Goal: Use online tool/utility: Utilize a website feature to perform a specific function

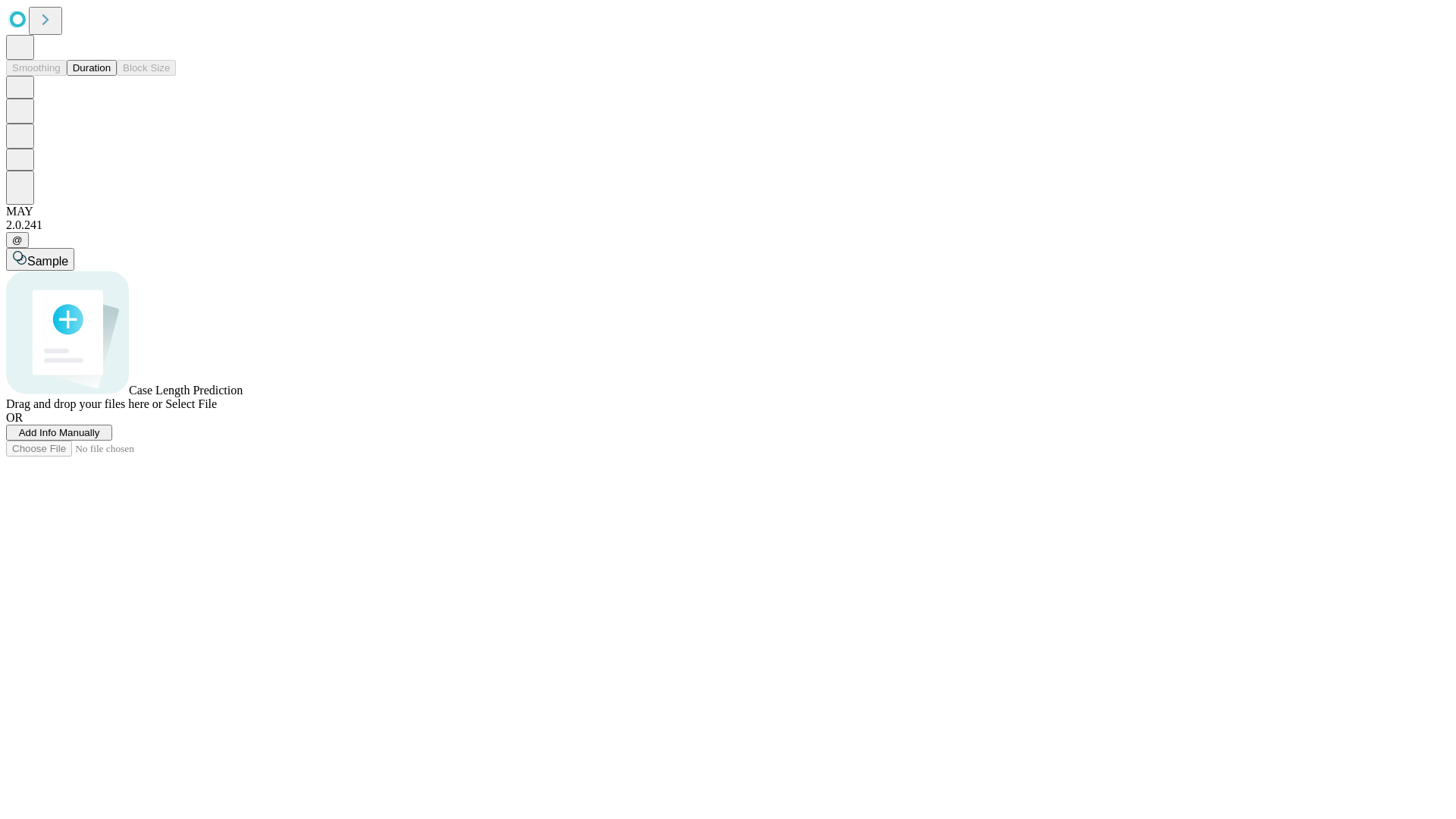
click at [110, 76] on button "Duration" at bounding box center [91, 68] width 50 height 16
click at [100, 438] on span "Add Info Manually" at bounding box center [59, 433] width 81 height 11
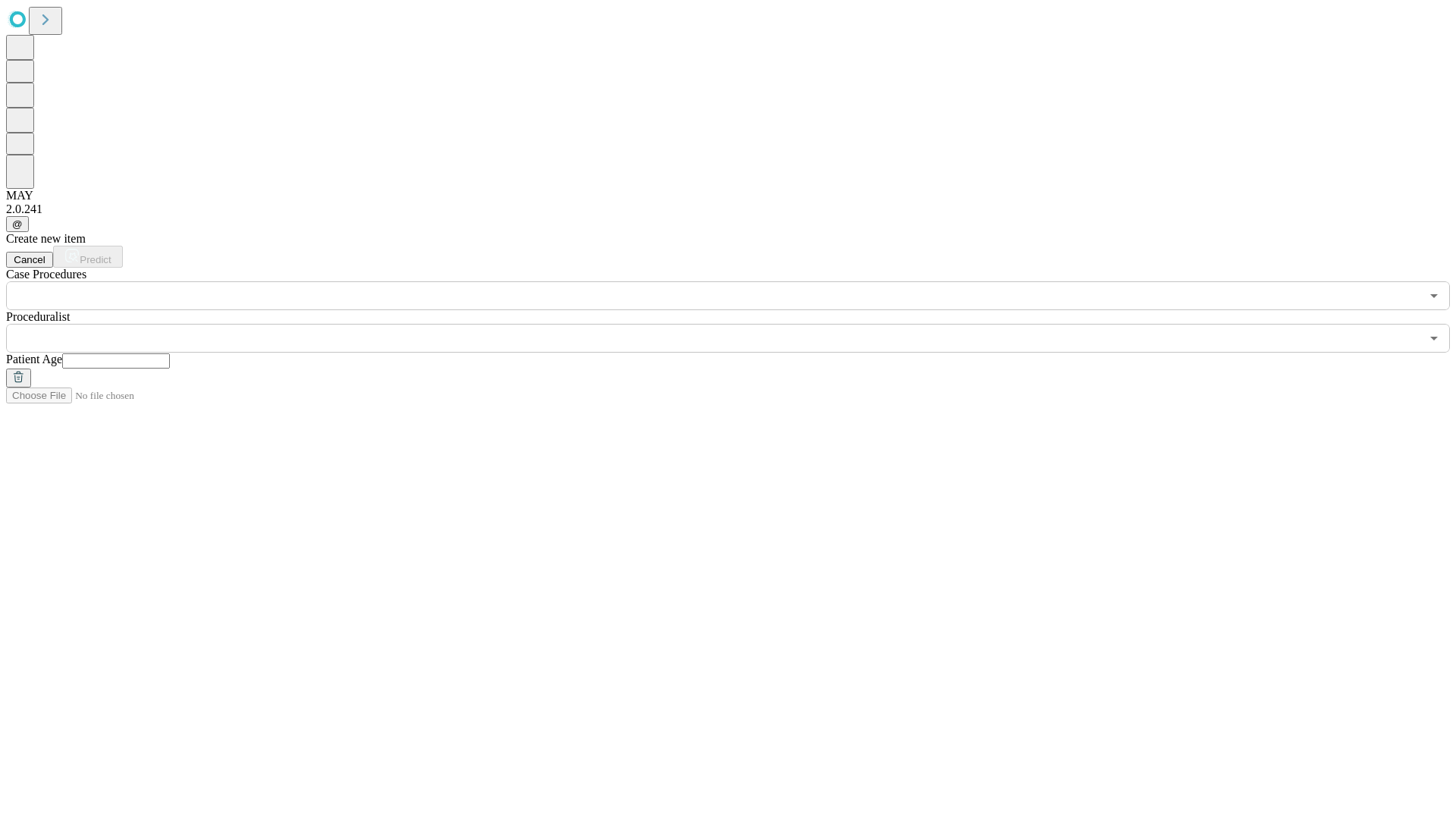
click at [170, 354] on input "text" at bounding box center [116, 361] width 108 height 15
type input "**"
click at [738, 324] on input "text" at bounding box center [714, 338] width 1414 height 29
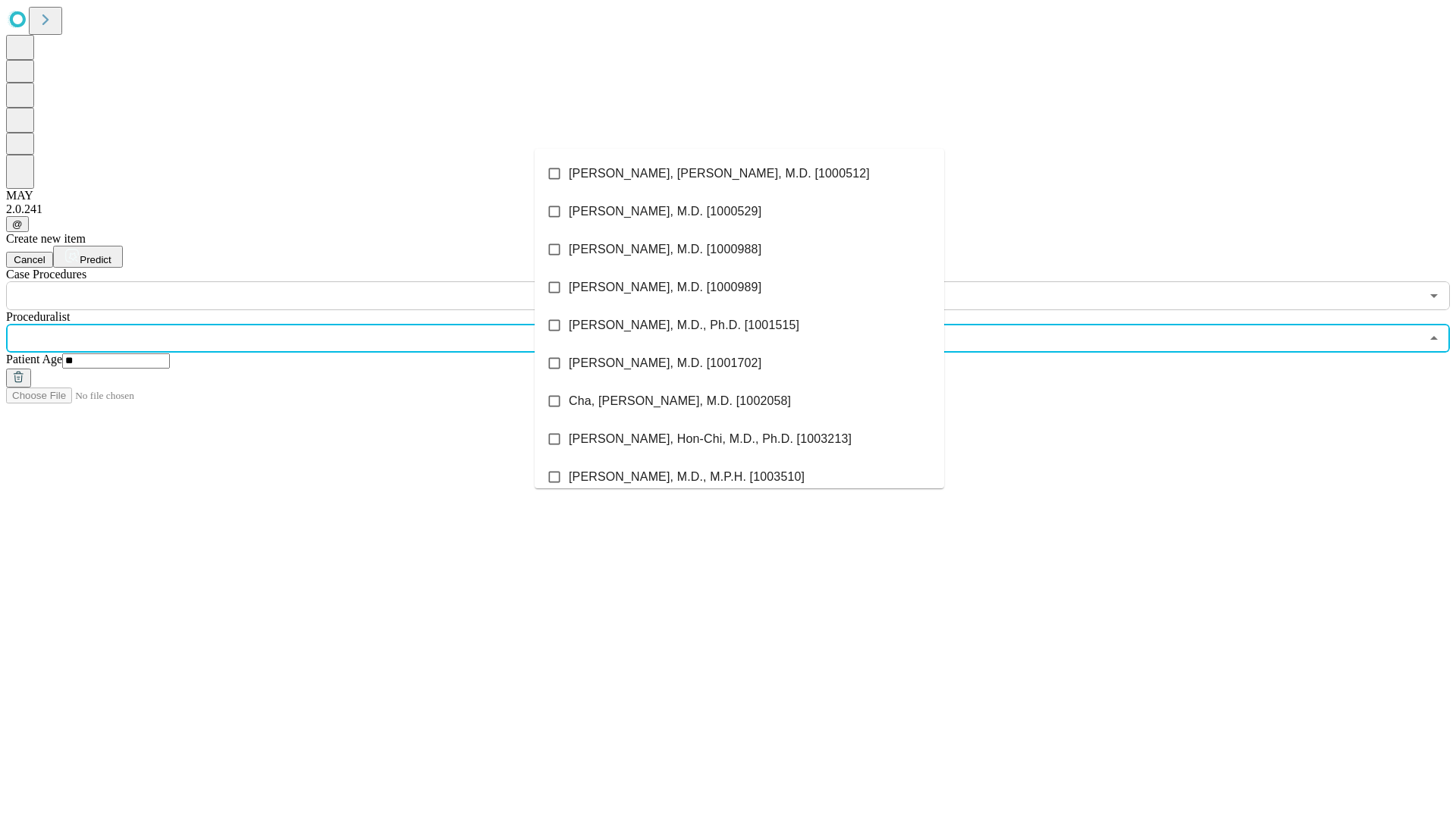
click at [739, 174] on li "[PERSON_NAME], [PERSON_NAME], M.D. [1000512]" at bounding box center [739, 173] width 410 height 38
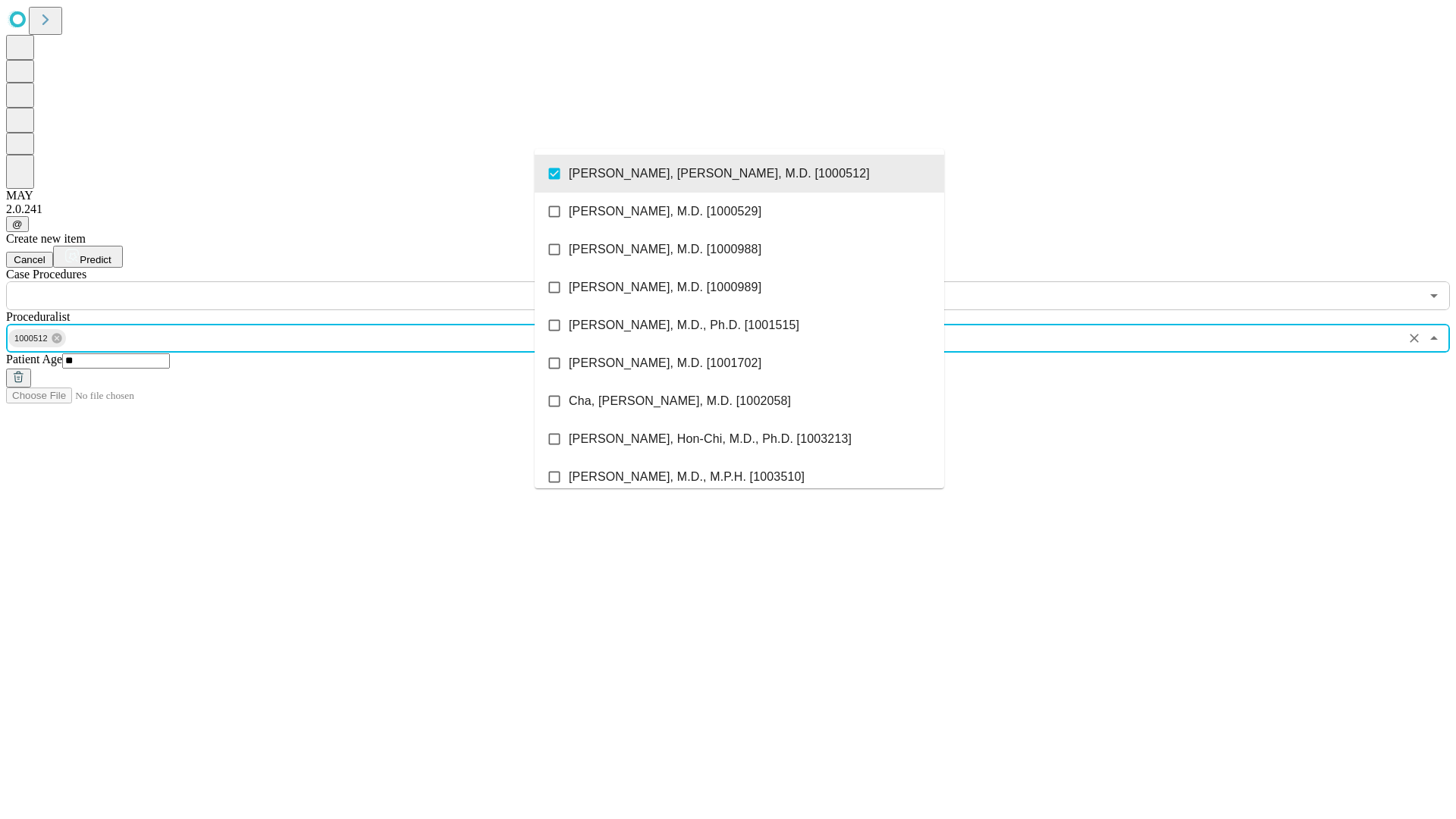
click at [318, 282] on input "text" at bounding box center [714, 296] width 1414 height 29
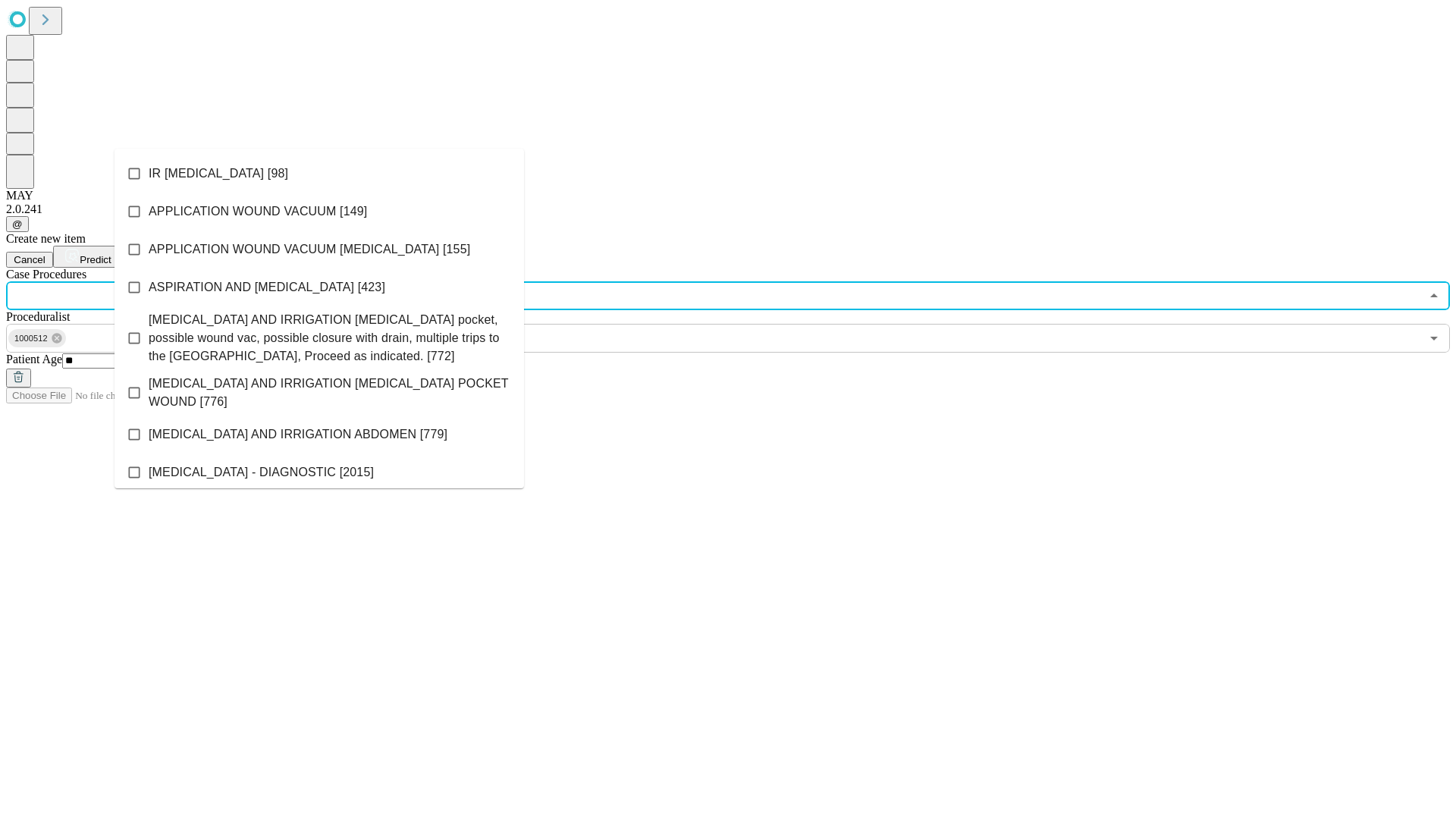
click at [319, 174] on li "IR [MEDICAL_DATA] [98]" at bounding box center [319, 173] width 410 height 38
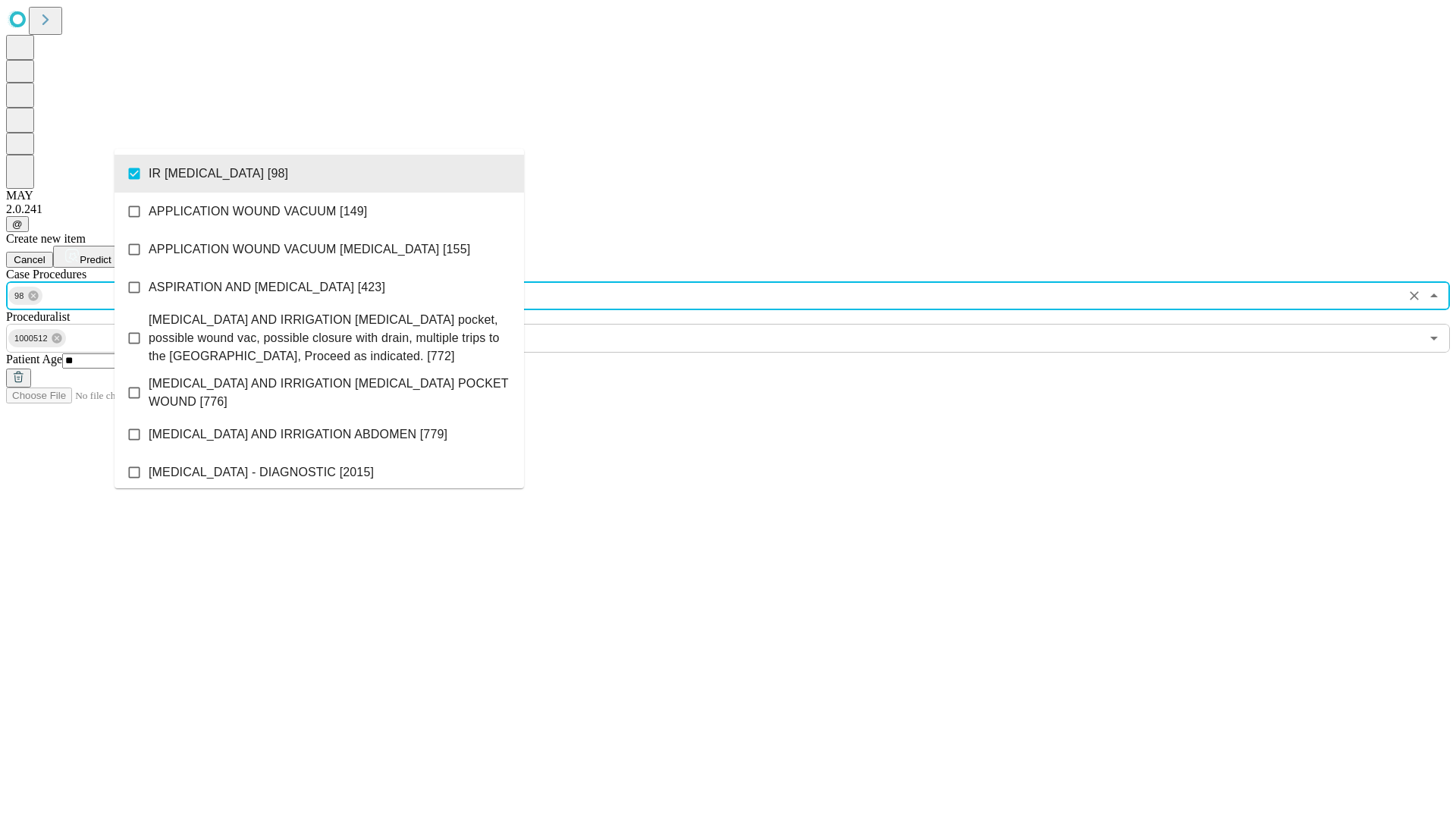
click at [110, 254] on span "Predict" at bounding box center [95, 260] width 31 height 11
